Goal: Communication & Community: Participate in discussion

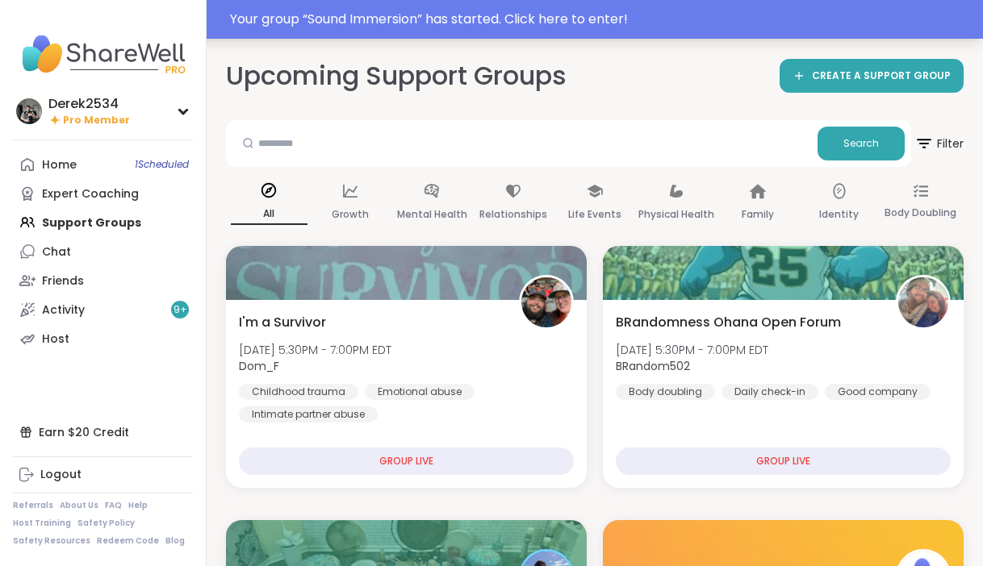
click at [503, 8] on div "Your group “ Sound Immersion ” has started. Click here to enter!" at bounding box center [491, 19] width 983 height 39
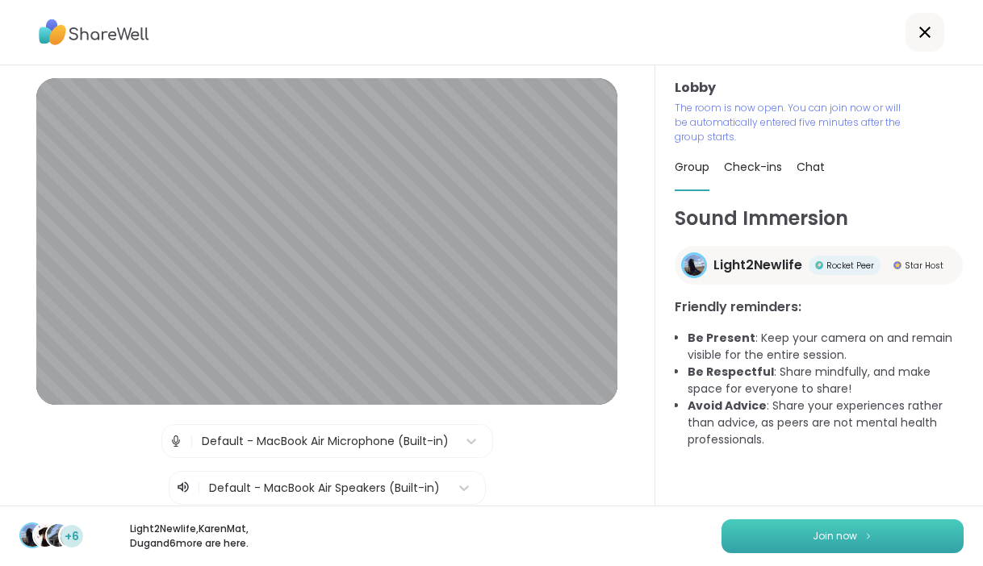
click at [903, 527] on button "Join now" at bounding box center [842, 537] width 242 height 34
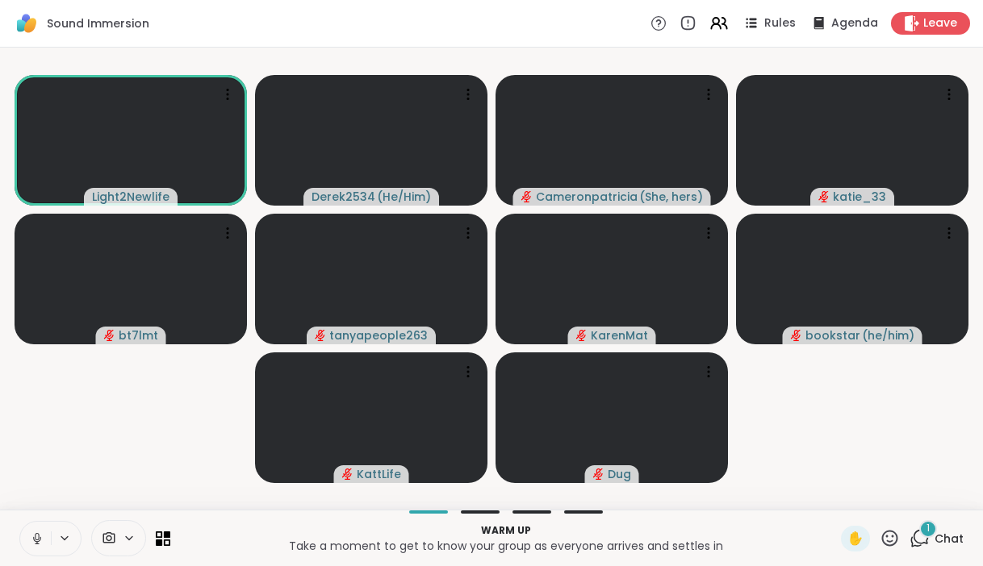
click at [37, 541] on icon at bounding box center [37, 539] width 8 height 5
click at [925, 535] on div "1" at bounding box center [928, 529] width 18 height 18
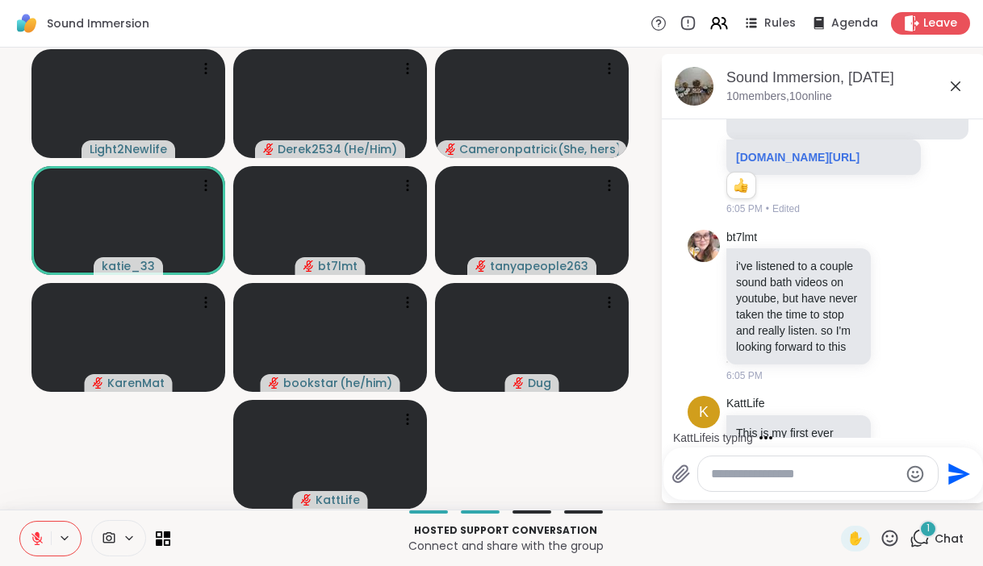
scroll to position [454, 0]
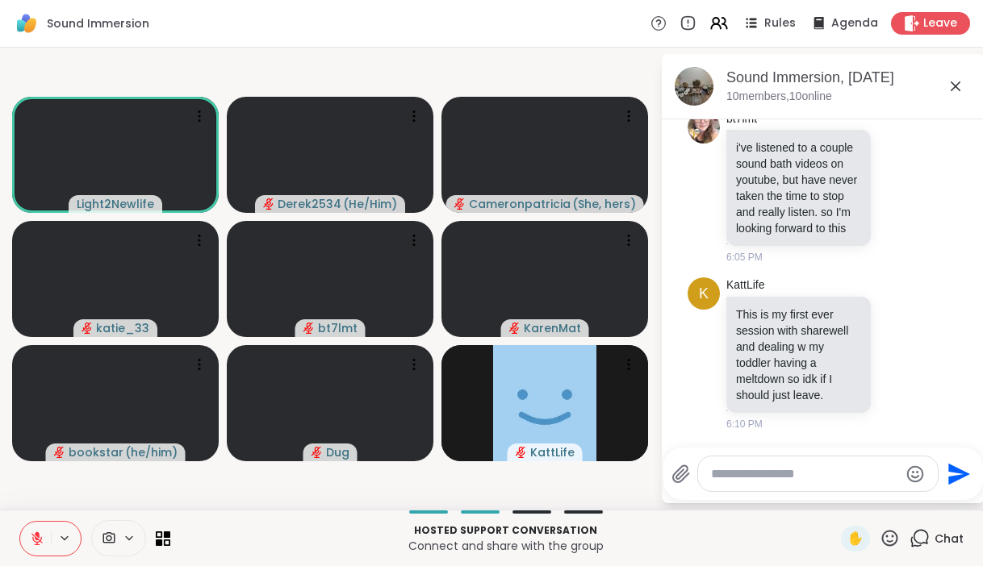
click at [36, 544] on icon at bounding box center [36, 538] width 11 height 11
click at [35, 538] on icon at bounding box center [37, 539] width 15 height 15
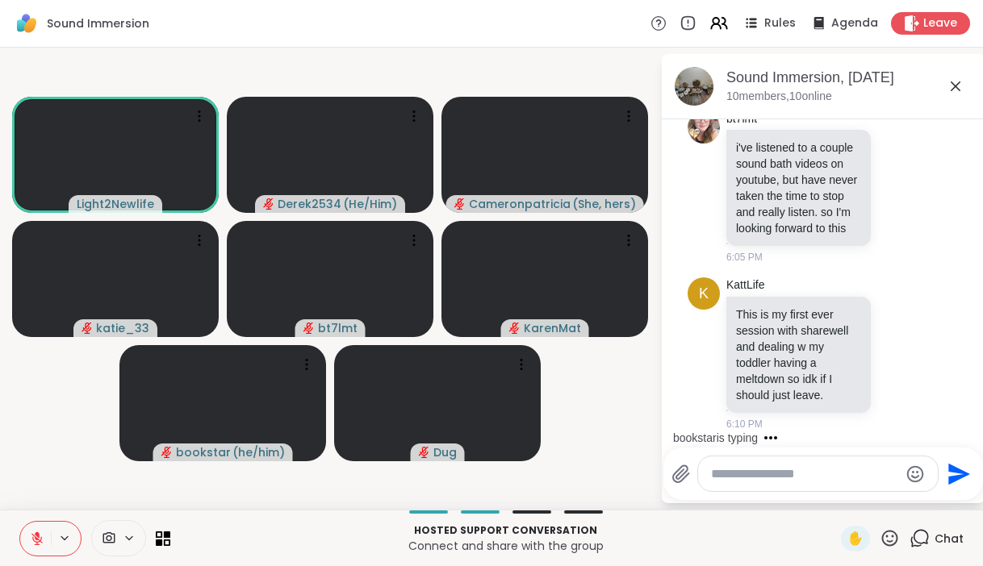
scroll to position [541, 0]
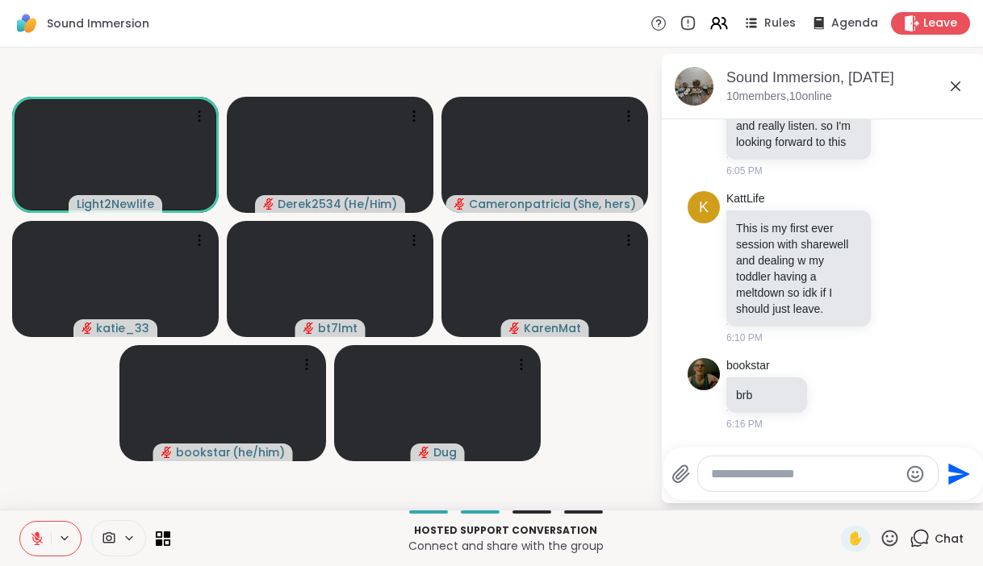
click at [763, 482] on div at bounding box center [818, 474] width 240 height 35
click at [765, 475] on textarea "Type your message" at bounding box center [805, 474] width 188 height 16
type textarea "***"
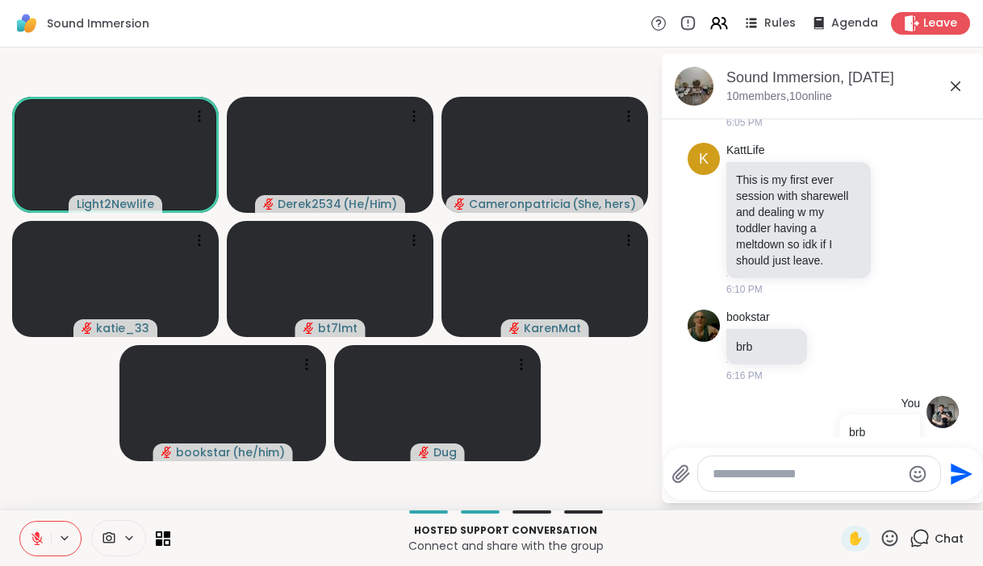
scroll to position [626, 0]
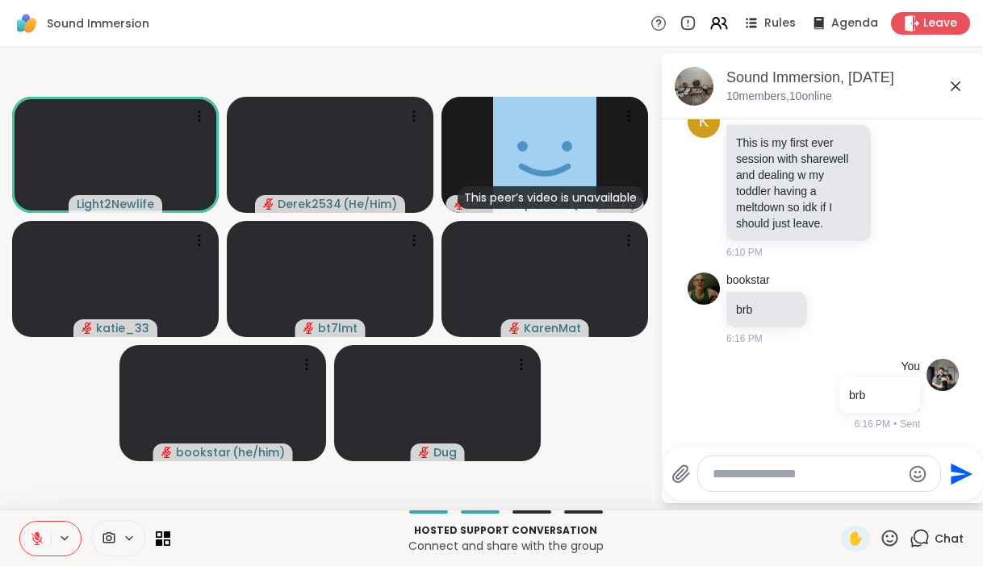
click at [349, 72] on video-player-container "Light2Newlife Derek2534 ( He/Him ) This peer’s video is unavailable Cameronpatr…" at bounding box center [330, 278] width 641 height 449
